Goal: Task Accomplishment & Management: Use online tool/utility

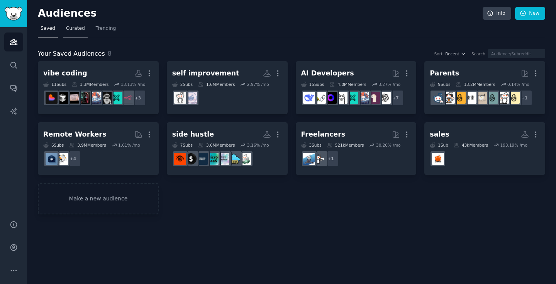
click at [85, 29] on link "Curated" at bounding box center [75, 30] width 24 height 16
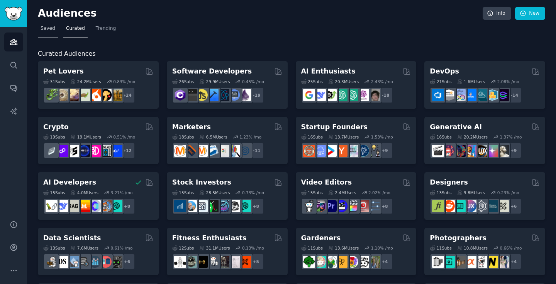
click at [49, 29] on span "Saved" at bounding box center [48, 28] width 15 height 7
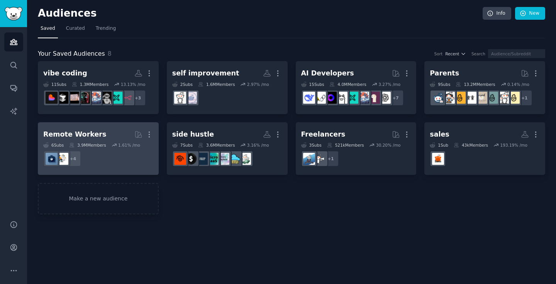
drag, startPoint x: 97, startPoint y: 189, endPoint x: 95, endPoint y: 168, distance: 20.7
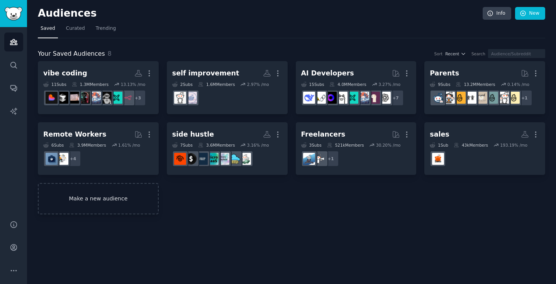
click at [88, 202] on link "Make a new audience" at bounding box center [98, 198] width 121 height 31
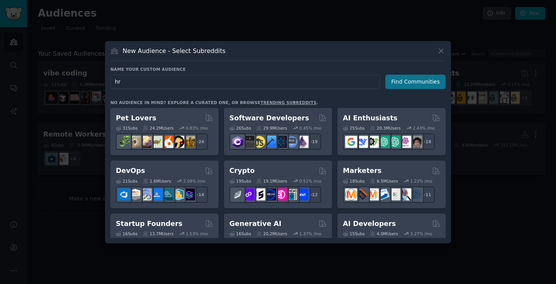
type input "hr"
click at [422, 85] on button "Find Communities" at bounding box center [416, 82] width 60 height 14
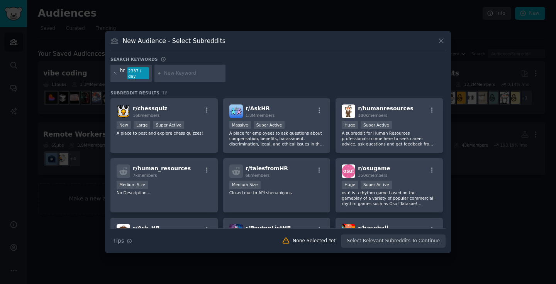
click at [193, 68] on div at bounding box center [190, 74] width 71 height 18
click at [192, 71] on input "text" at bounding box center [193, 73] width 59 height 7
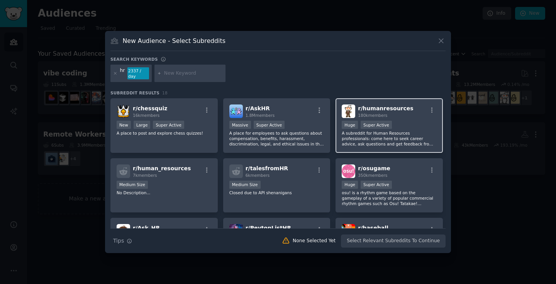
click at [387, 112] on h2 "r/ humanresources 180k members" at bounding box center [385, 111] width 55 height 14
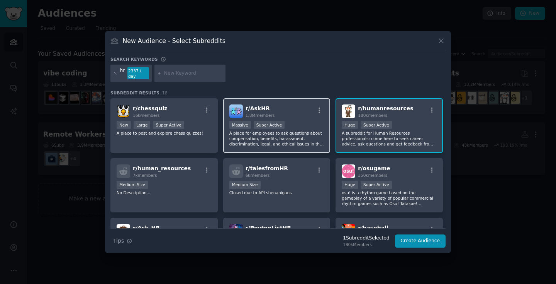
click at [301, 121] on div ">= 95th percentile for submissions / day Massive Super Active" at bounding box center [276, 126] width 95 height 10
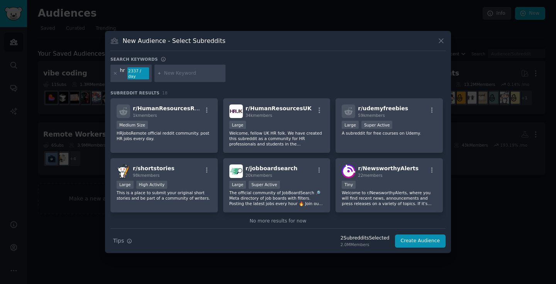
scroll to position [250, 0]
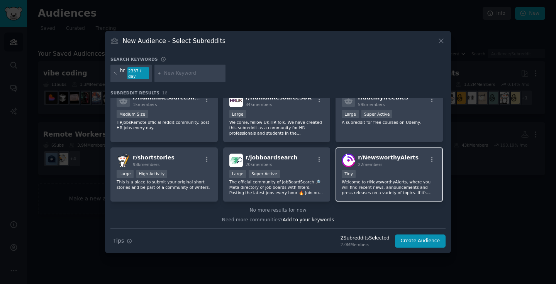
drag, startPoint x: 415, startPoint y: 241, endPoint x: 355, endPoint y: 152, distance: 106.7
click at [355, 152] on div "Search keywords hr 2337 / day Subreddit Results 18 r/ chessquiz 16k members New…" at bounding box center [277, 151] width 335 height 191
click at [173, 72] on input "text" at bounding box center [193, 73] width 59 height 7
type input "start"
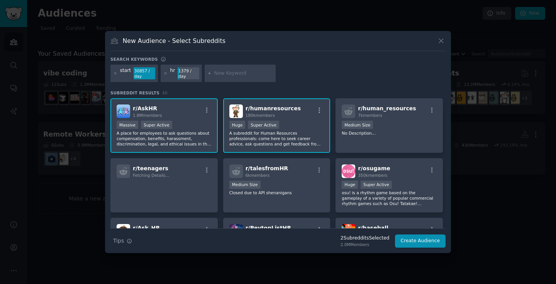
click at [158, 75] on div "start 30857 / day hr 1379 / day" at bounding box center [277, 75] width 335 height 20
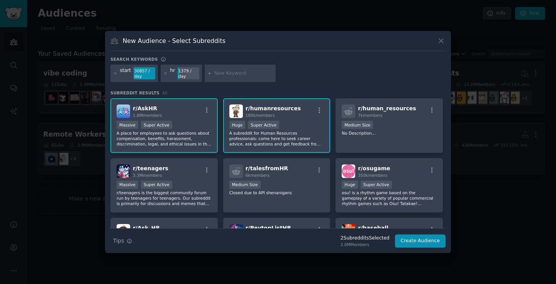
click at [213, 75] on div at bounding box center [240, 74] width 71 height 18
click at [213, 73] on div at bounding box center [240, 74] width 71 height 18
click at [212, 73] on div at bounding box center [240, 74] width 71 height 18
click at [217, 73] on input "text" at bounding box center [243, 73] width 59 height 7
type input "business"
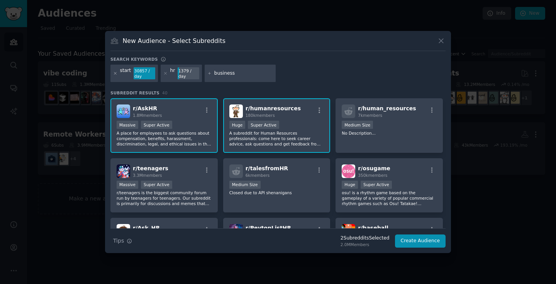
click at [115, 73] on icon at bounding box center [115, 73] width 4 height 4
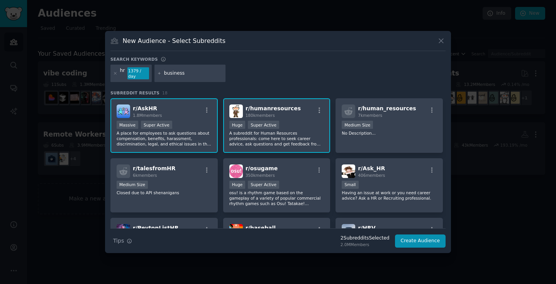
click at [206, 74] on input "business" at bounding box center [193, 73] width 59 height 7
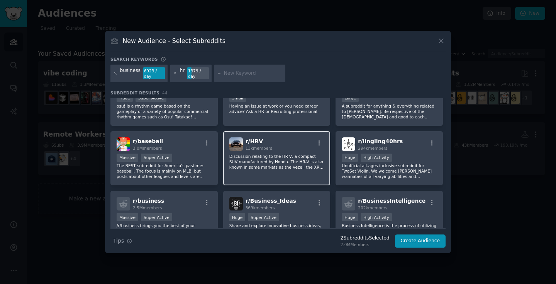
scroll to position [200, 0]
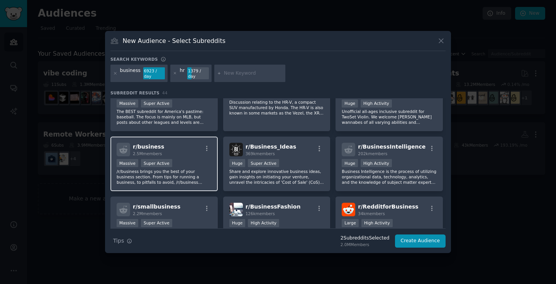
click at [190, 160] on div "Massive Super Active" at bounding box center [164, 164] width 95 height 10
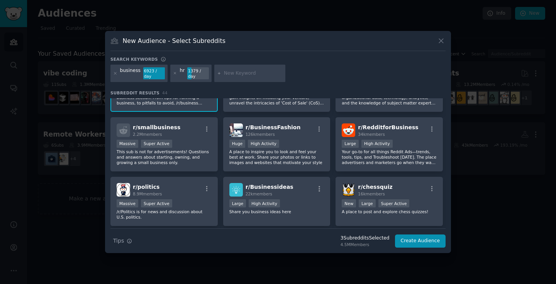
scroll to position [287, 0]
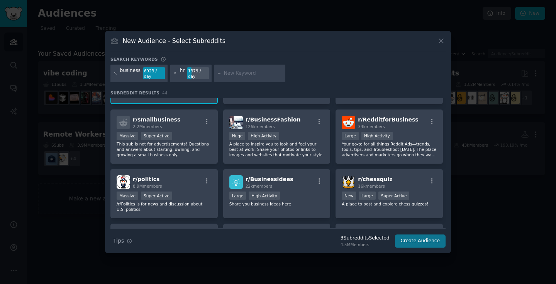
click at [417, 244] on button "Create Audience" at bounding box center [420, 240] width 51 height 13
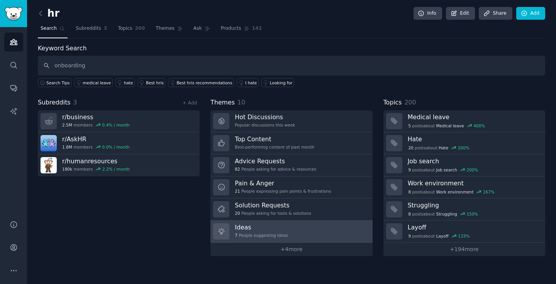
type input "onboarding"
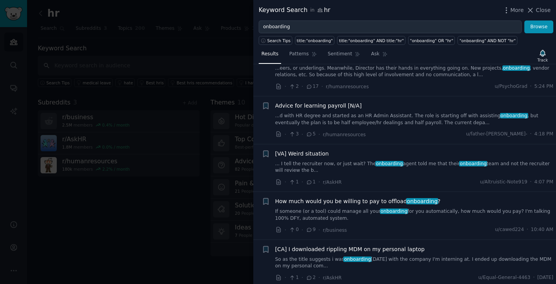
scroll to position [37, 0]
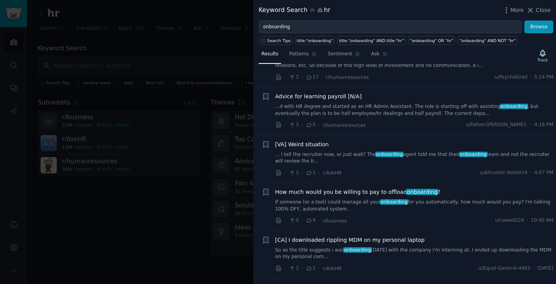
click at [365, 193] on span "How much would you be willing to pay to offload onboarding ?" at bounding box center [357, 192] width 165 height 8
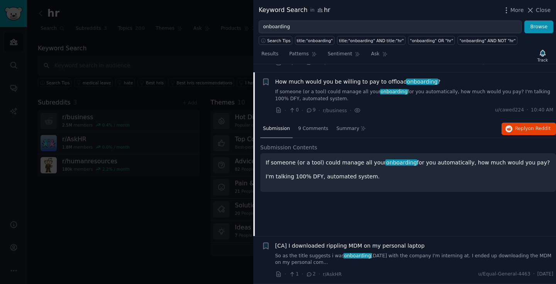
scroll to position [154, 0]
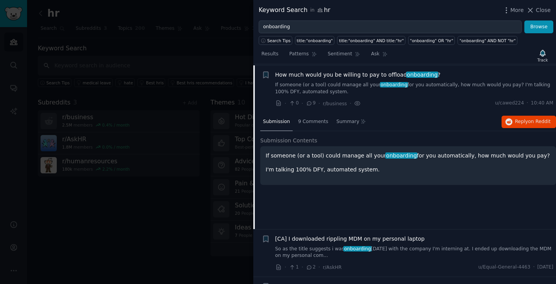
click at [311, 102] on icon at bounding box center [310, 102] width 4 height 3
click at [347, 119] on span "Summary" at bounding box center [347, 121] width 23 height 7
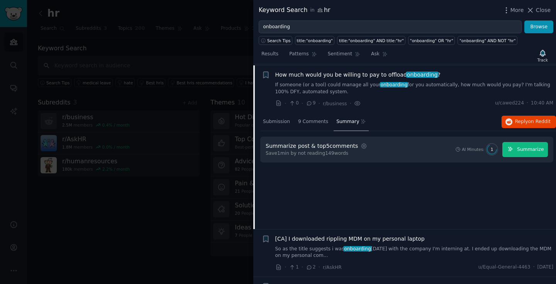
click at [511, 148] on icon "button" at bounding box center [510, 148] width 4 height 4
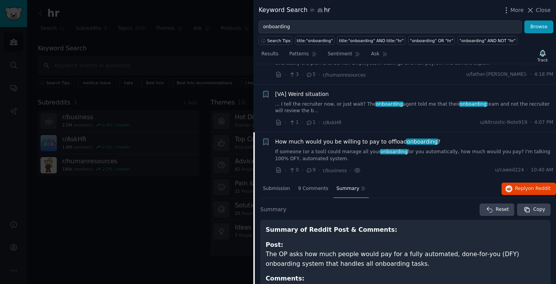
scroll to position [82, 0]
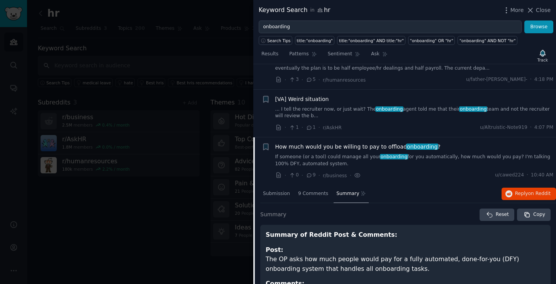
click at [390, 200] on div "Submission 9 Comments Summary Reply on Reddit" at bounding box center [408, 194] width 296 height 19
click at [425, 150] on div "How much would you be willing to pay to offload onboarding ? If someone (or a t…" at bounding box center [414, 155] width 279 height 24
click at [440, 157] on link "If someone (or a tool) could manage all your onboarding for you automatically, …" at bounding box center [414, 160] width 279 height 14
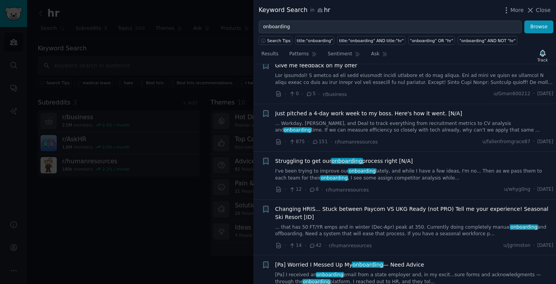
scroll to position [1238, 0]
click at [421, 167] on link "I've been trying to improve our onboarding lately, and while I have a few ideas…" at bounding box center [414, 174] width 279 height 14
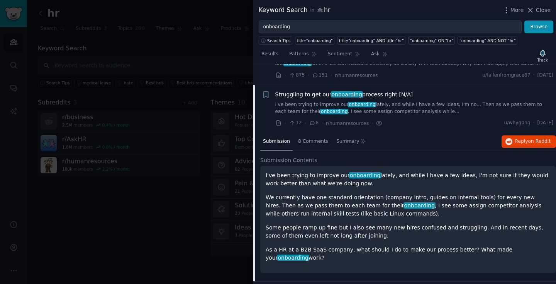
scroll to position [1306, 0]
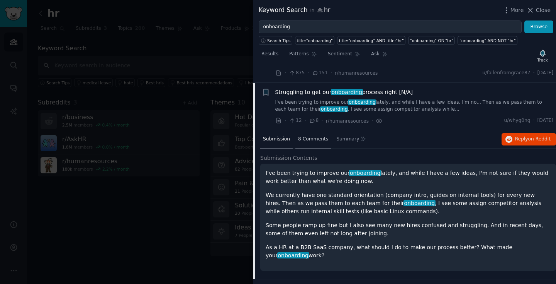
click at [312, 136] on span "8 Comments" at bounding box center [313, 139] width 30 height 7
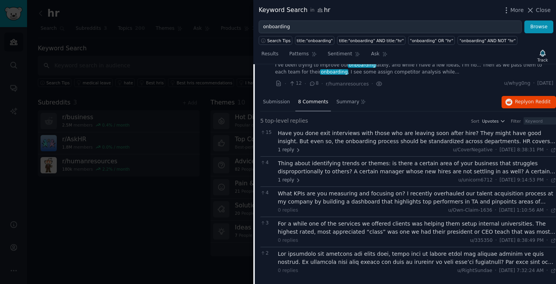
scroll to position [1344, 0]
click at [318, 129] on div "Have you done exit interviews with those who are leaving soon after hire? They …" at bounding box center [417, 137] width 279 height 16
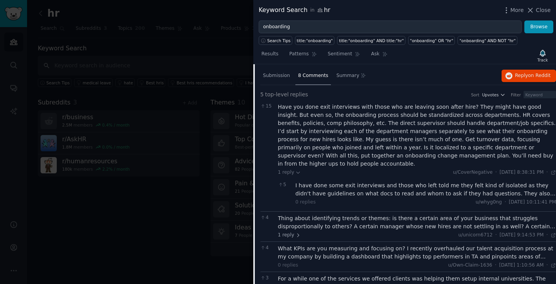
scroll to position [1387, 0]
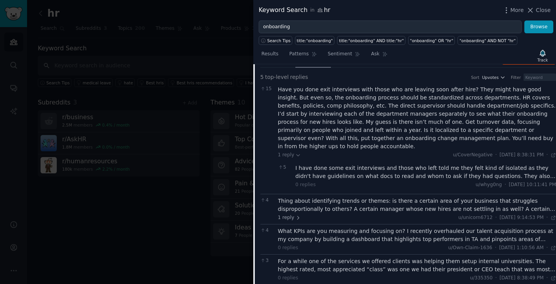
click at [358, 197] on div "Thing about identifying trends or themes: is there a certain area of your busin…" at bounding box center [417, 205] width 279 height 16
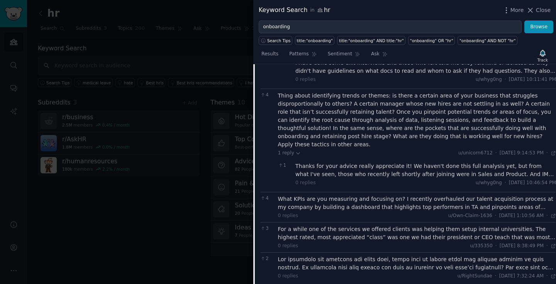
scroll to position [1493, 0]
click at [368, 194] on div "What KPIs are you measuring and focusing on? I recently overhauled our talent a…" at bounding box center [417, 202] width 279 height 16
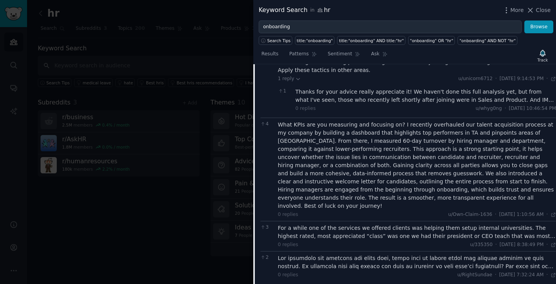
scroll to position [1566, 0]
click at [371, 223] on div "For a while one of the services we offered clients was helping them setup inter…" at bounding box center [417, 231] width 279 height 16
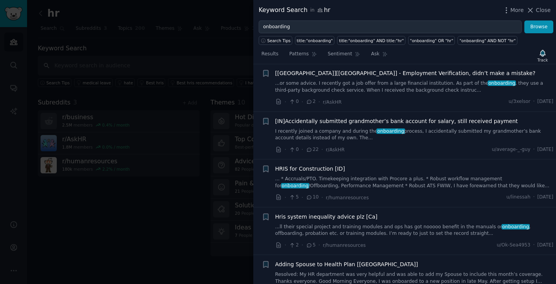
scroll to position [2294, 0]
